Goal: Browse casually

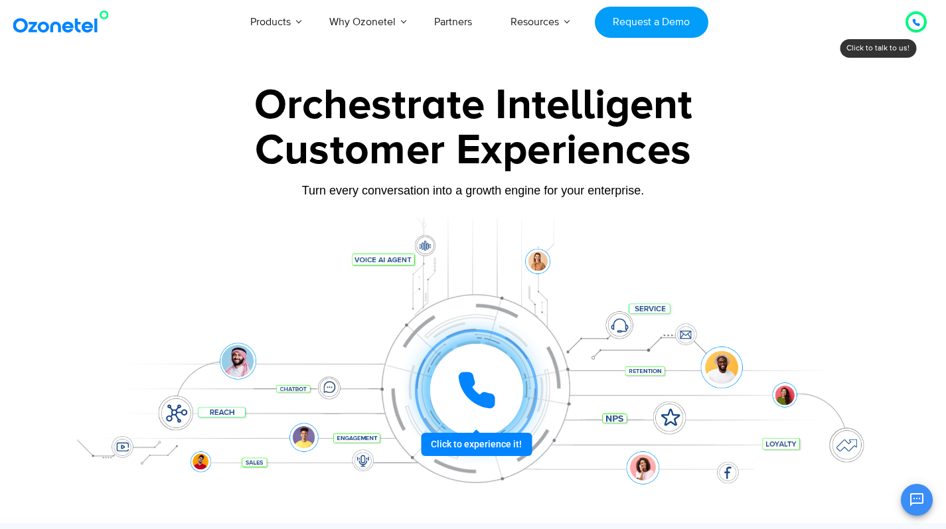
click at [159, 208] on div "Orchestrate Intelligent Customer Experiences Turn every conversation into a gro…" at bounding box center [473, 303] width 830 height 439
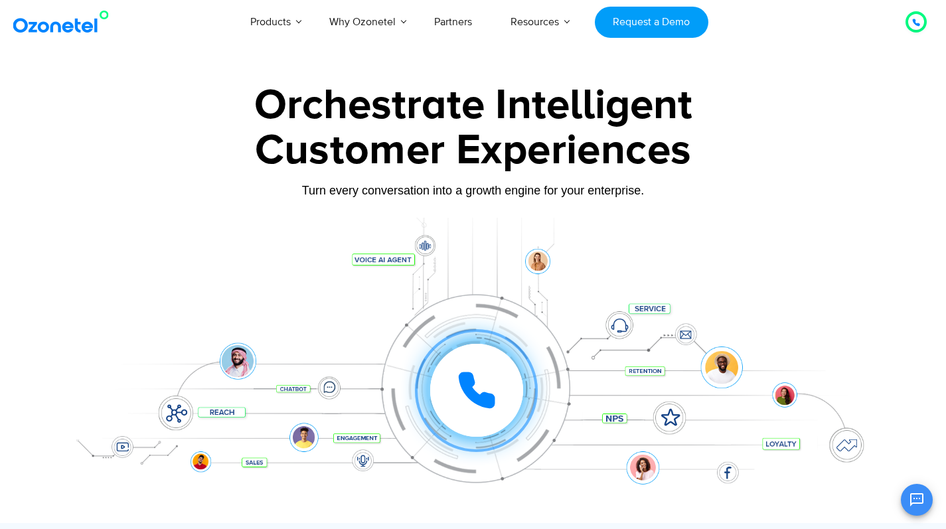
click at [864, 202] on div "Turn every conversation into a growth engine for your enterprise." at bounding box center [473, 200] width 830 height 8
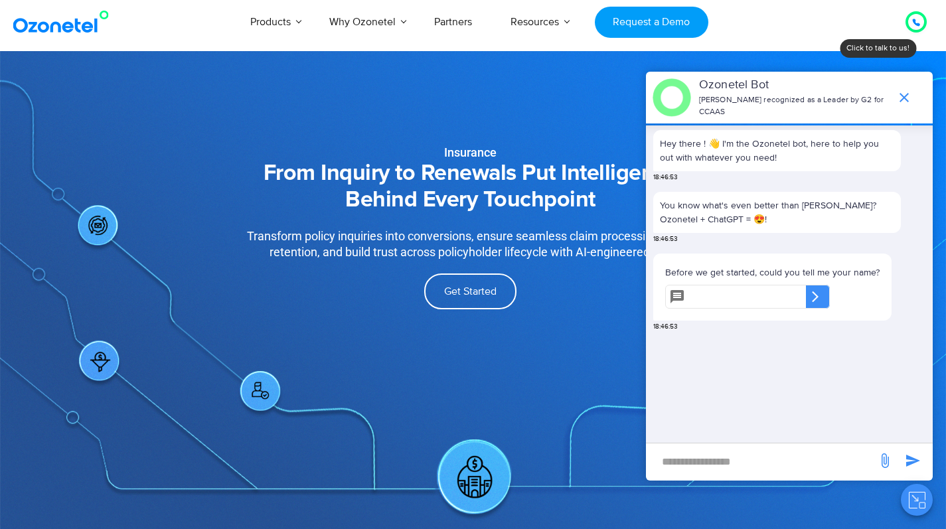
click at [901, 93] on icon "end chat or minimize" at bounding box center [903, 97] width 9 height 9
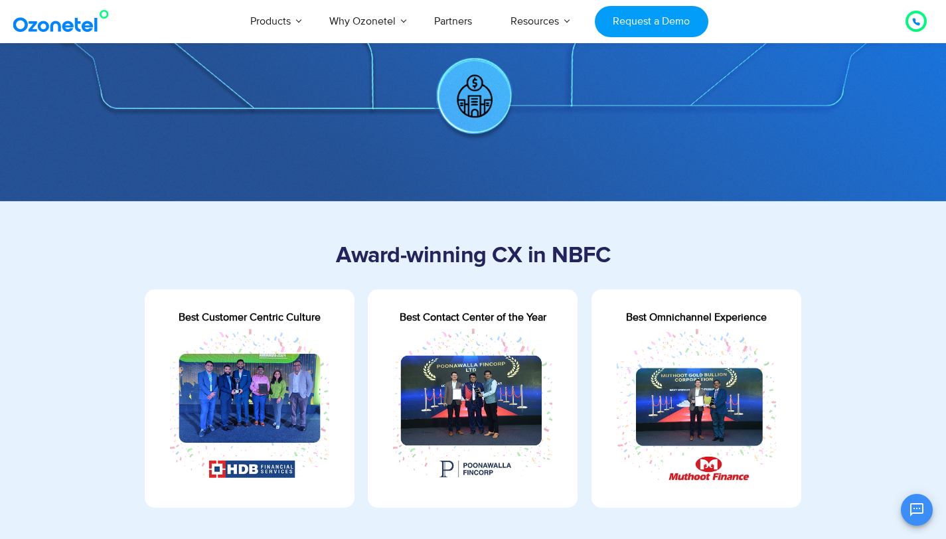
scroll to position [413, 0]
